Goal: Information Seeking & Learning: Check status

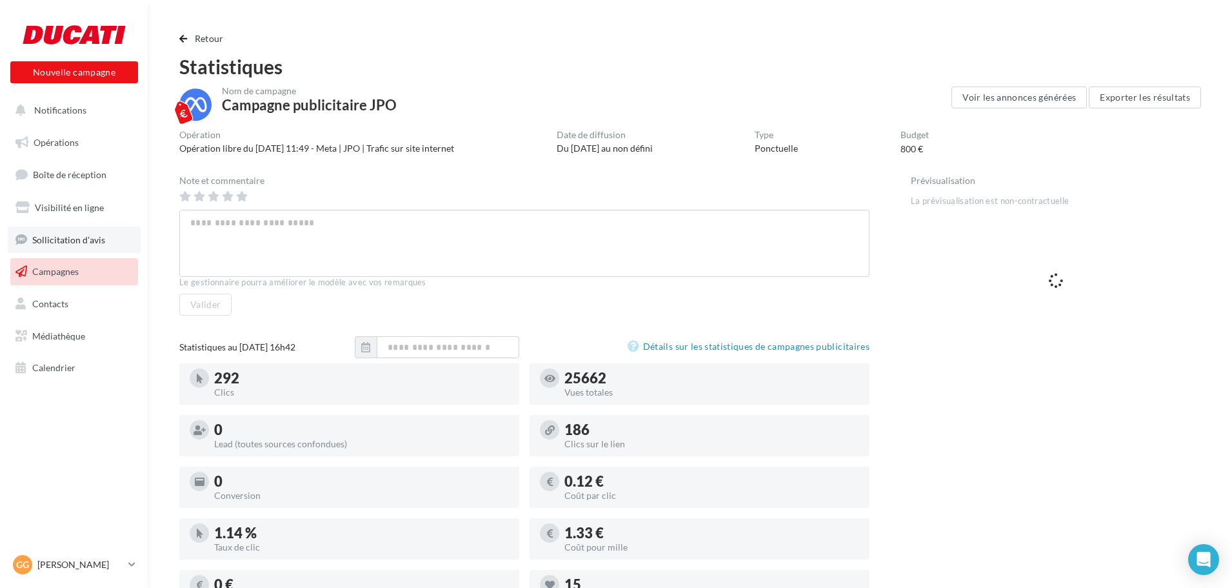
scroll to position [193, 0]
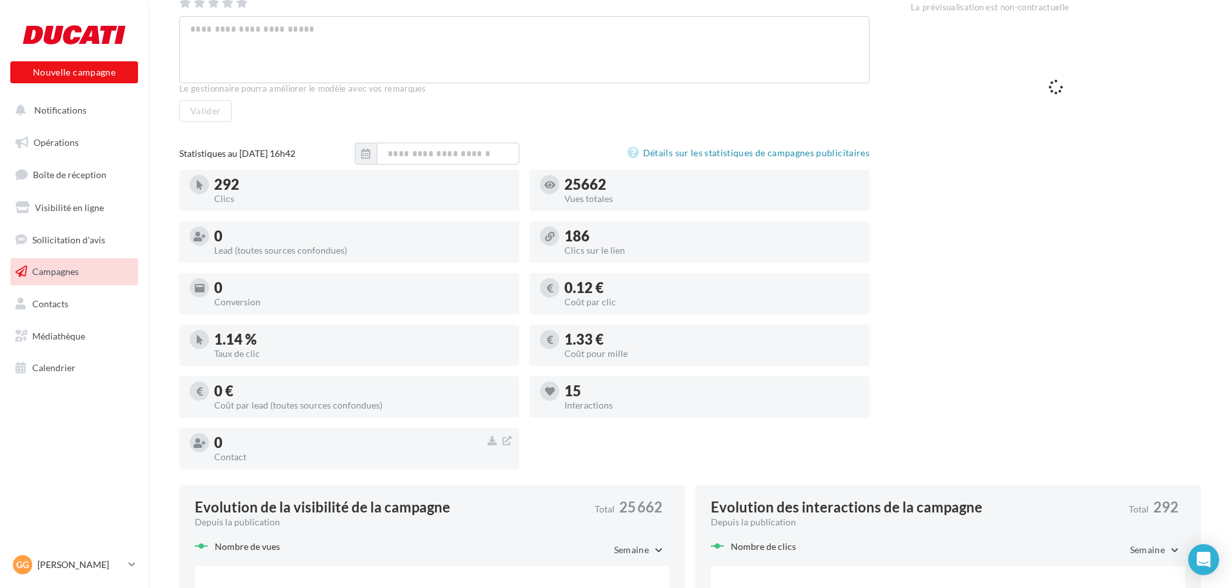
click at [74, 279] on link "Campagnes" at bounding box center [74, 271] width 133 height 27
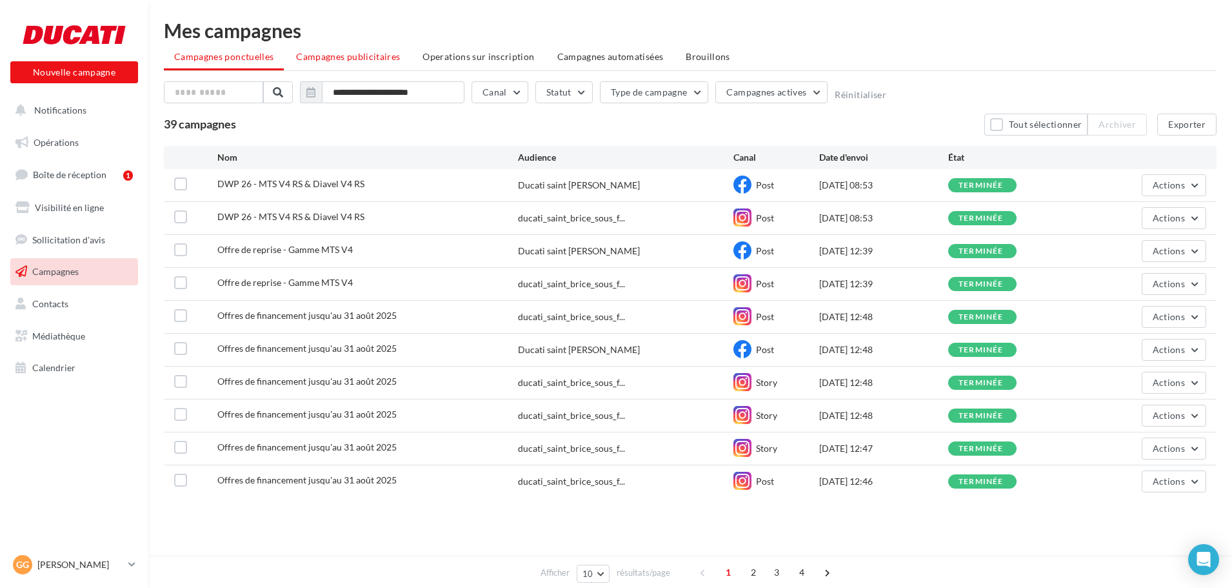
click at [376, 52] on span "Campagnes publicitaires" at bounding box center [348, 56] width 104 height 11
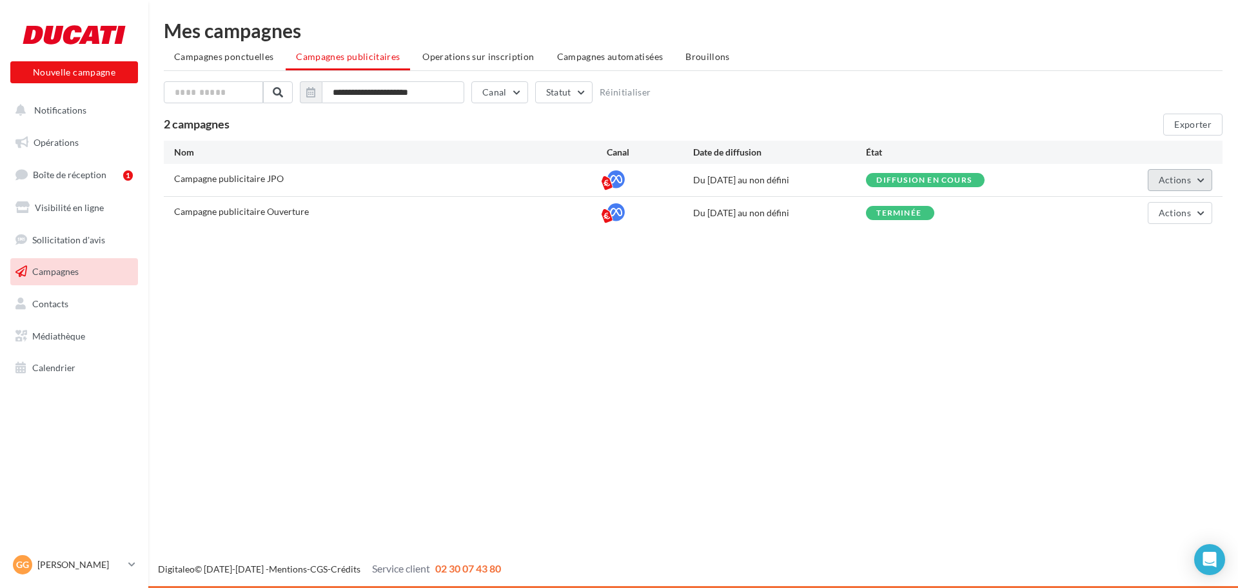
click at [1165, 183] on span "Actions" at bounding box center [1175, 179] width 32 height 11
click at [1128, 241] on button "Voir les résultats" at bounding box center [1147, 244] width 129 height 34
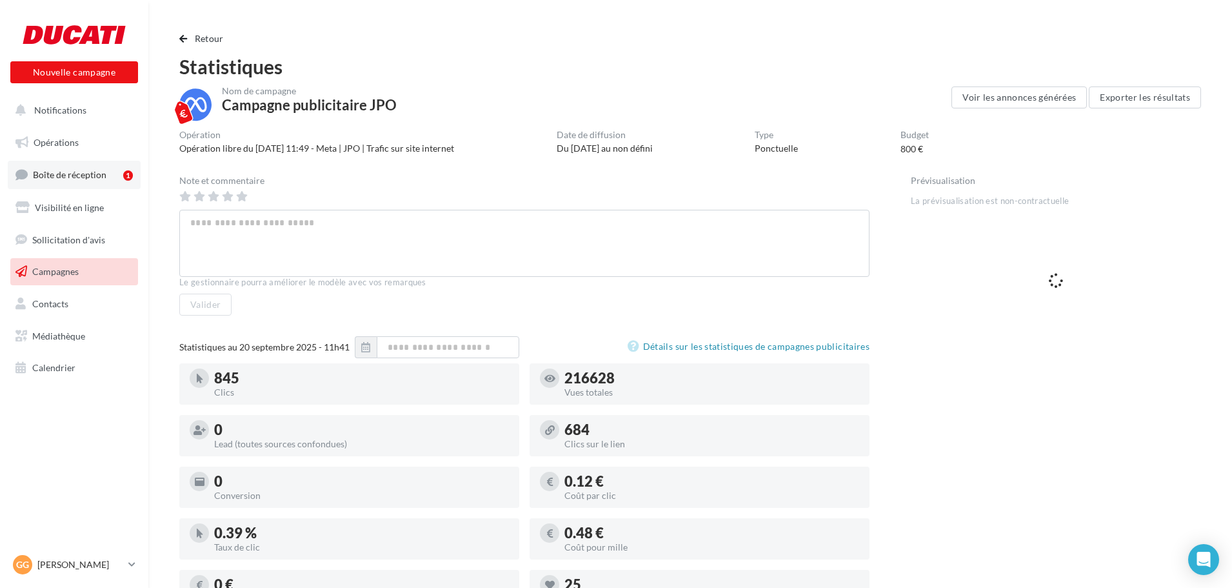
click at [101, 172] on span "Boîte de réception" at bounding box center [70, 174] width 74 height 11
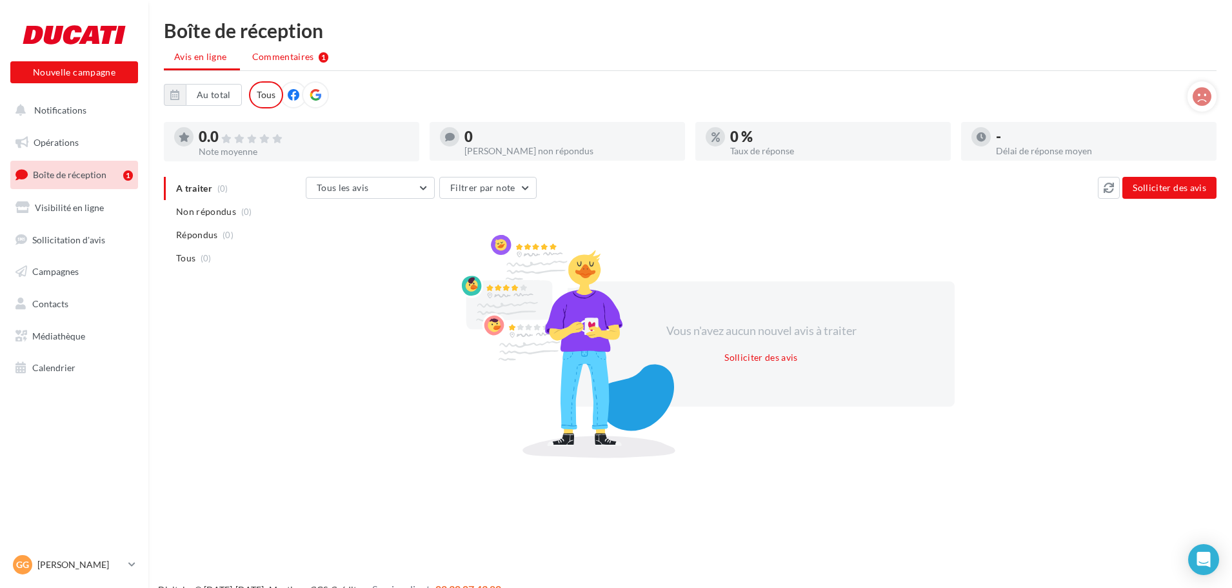
click at [296, 55] on span "Commentaires" at bounding box center [283, 56] width 62 height 13
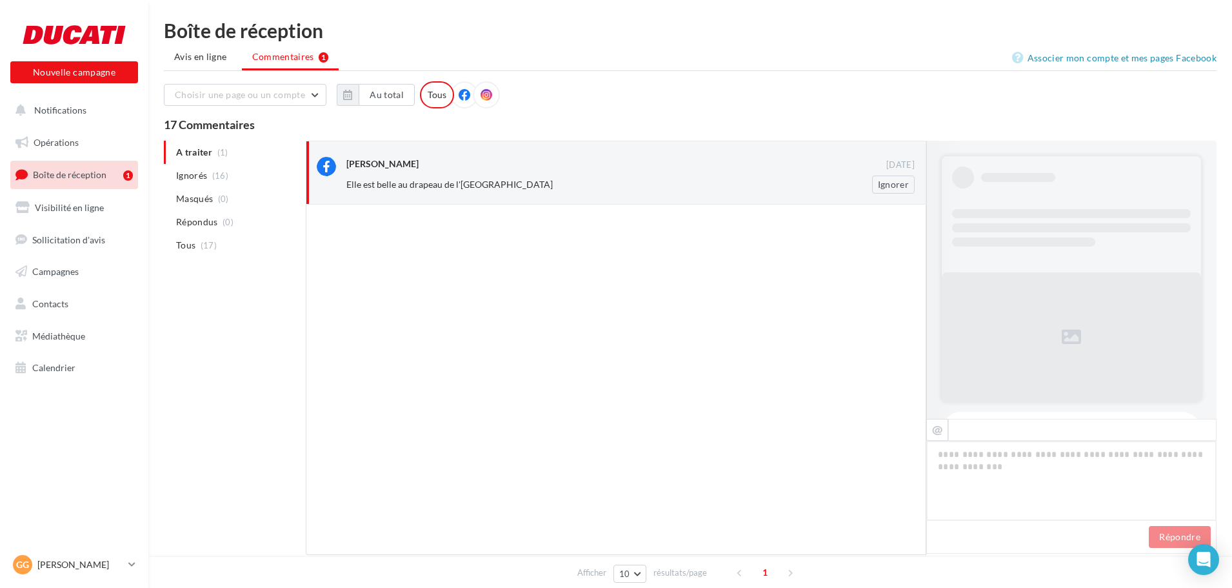
scroll to position [450, 0]
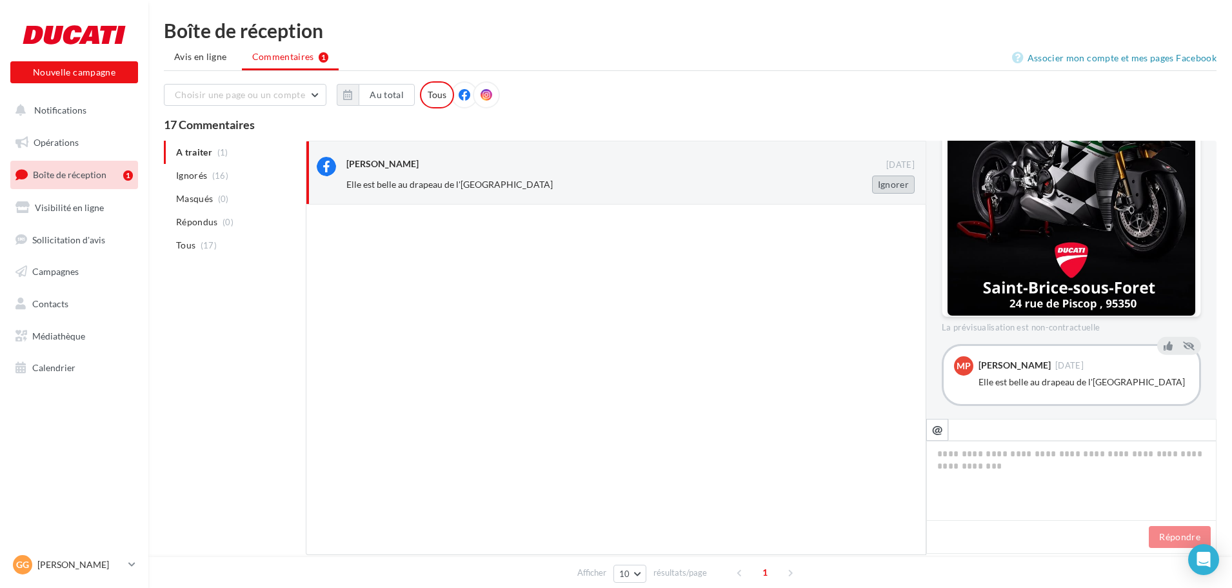
click at [893, 188] on button "Ignorer" at bounding box center [893, 184] width 43 height 18
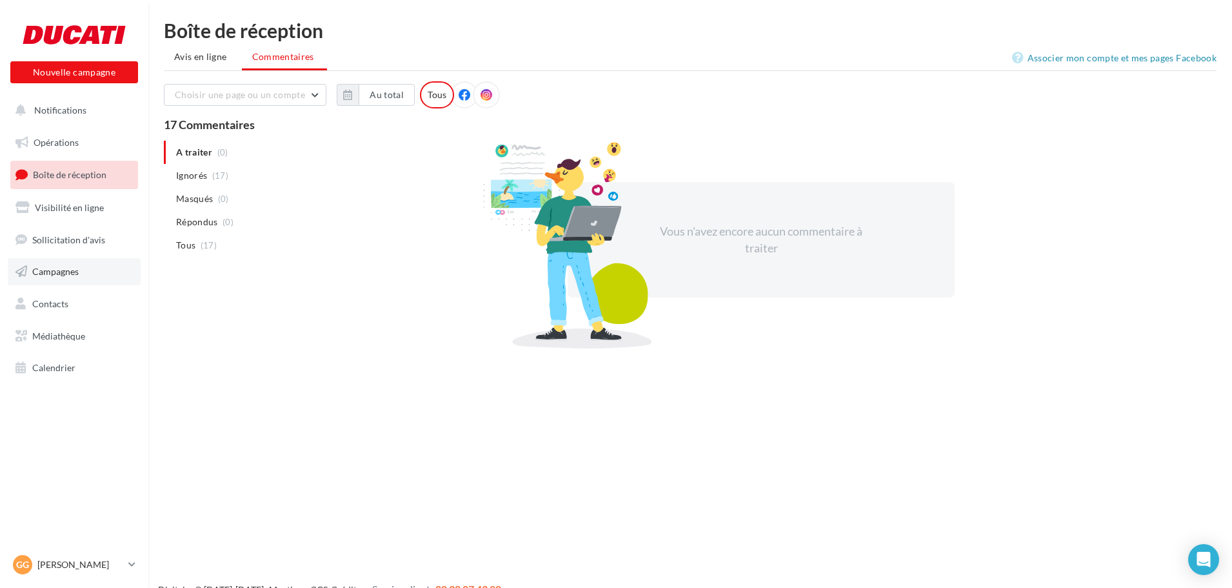
click at [83, 273] on link "Campagnes" at bounding box center [74, 271] width 133 height 27
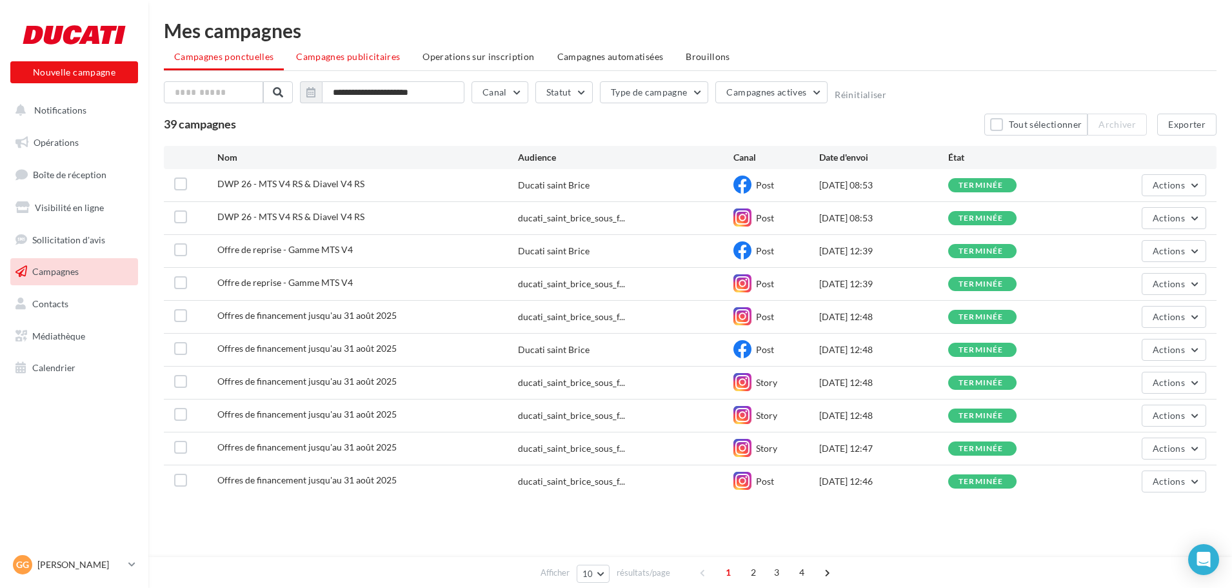
click at [351, 56] on span "Campagnes publicitaires" at bounding box center [348, 56] width 104 height 11
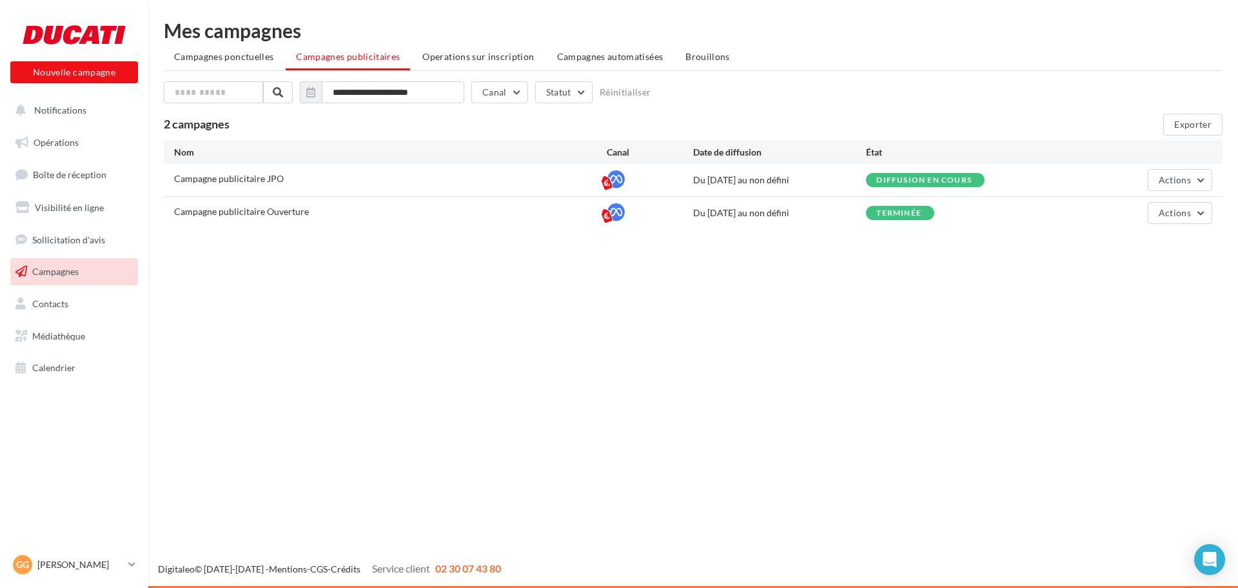
click at [1167, 166] on div "Campagne publicitaire JPO Du 19/09/2025 au non défini Diffusion en cours Actions" at bounding box center [693, 180] width 1059 height 32
click at [1169, 174] on span "Actions" at bounding box center [1175, 179] width 32 height 11
click at [1154, 240] on button "Voir les résultats" at bounding box center [1147, 244] width 129 height 34
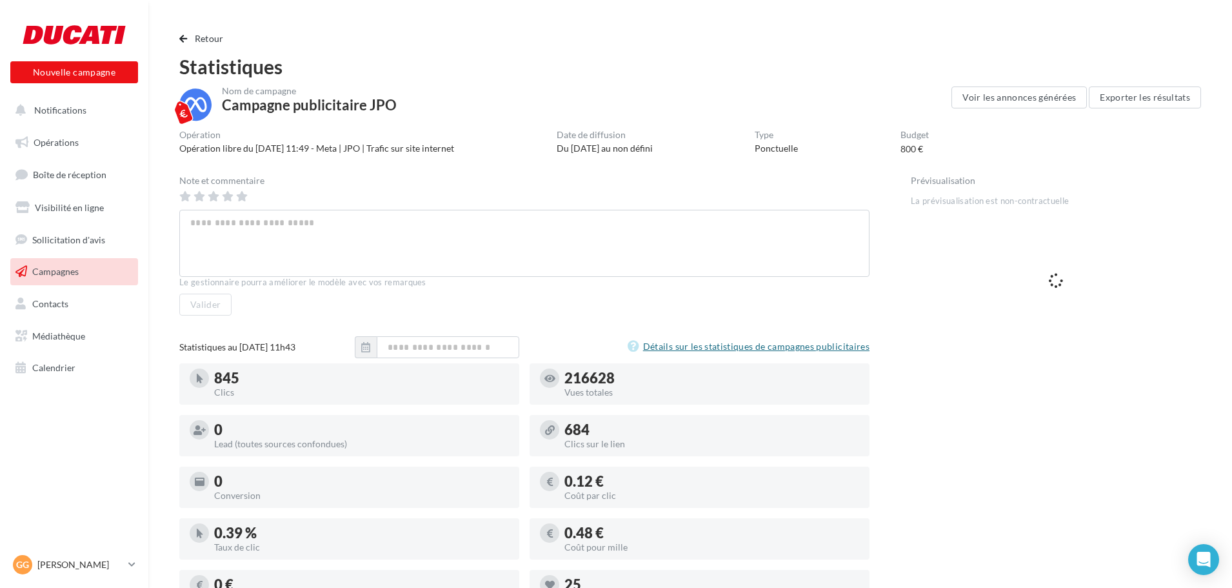
click at [689, 349] on link "Détails sur les statistiques de campagnes publicitaires" at bounding box center [749, 346] width 242 height 15
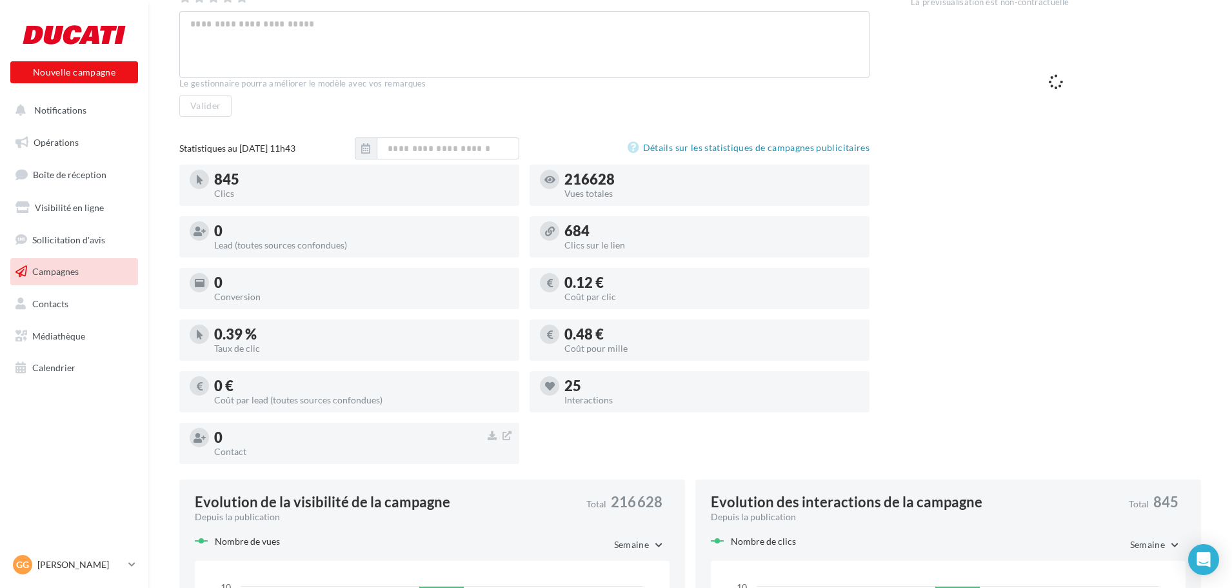
scroll to position [193, 0]
